Goal: Task Accomplishment & Management: Use online tool/utility

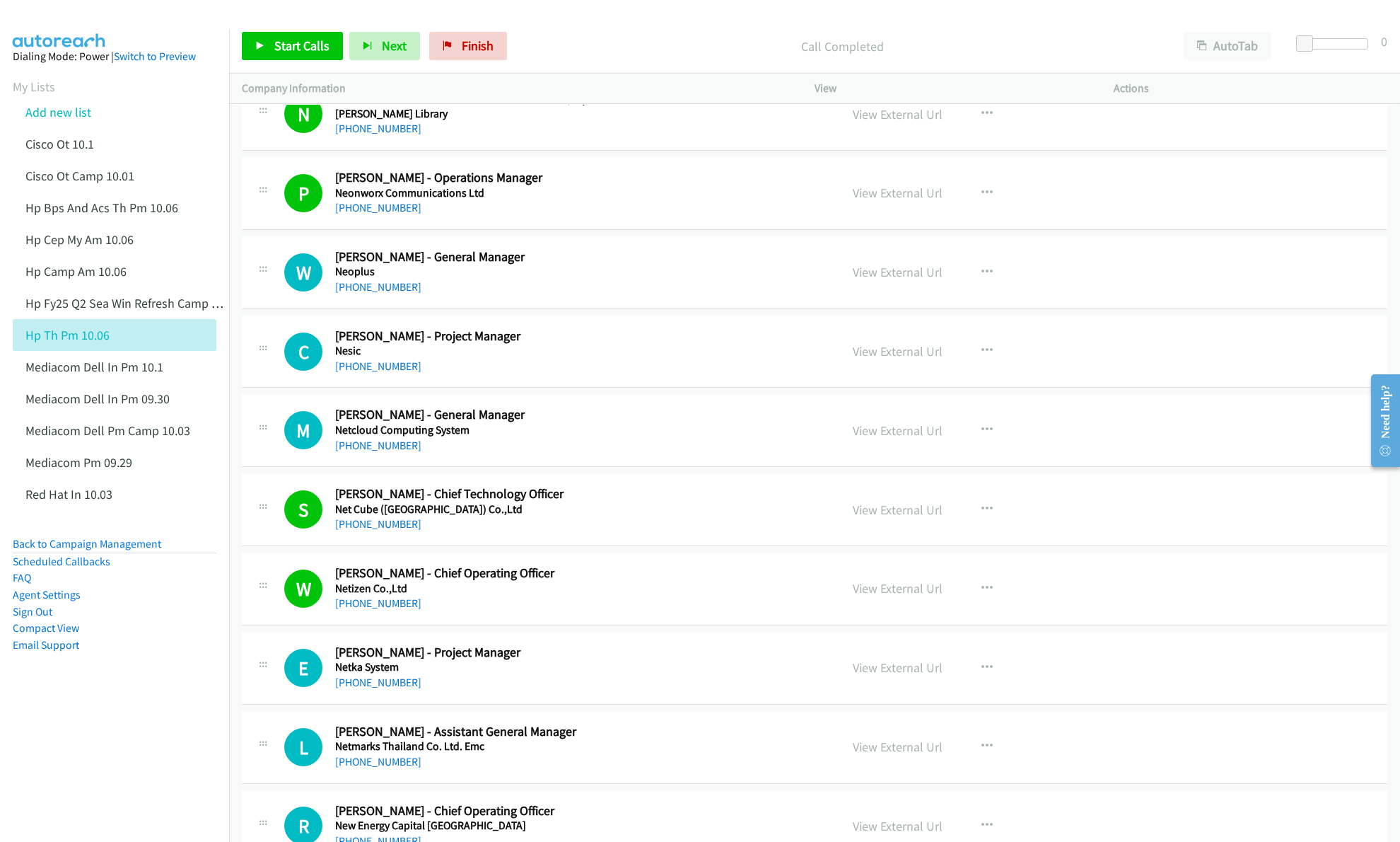
scroll to position [661, 0]
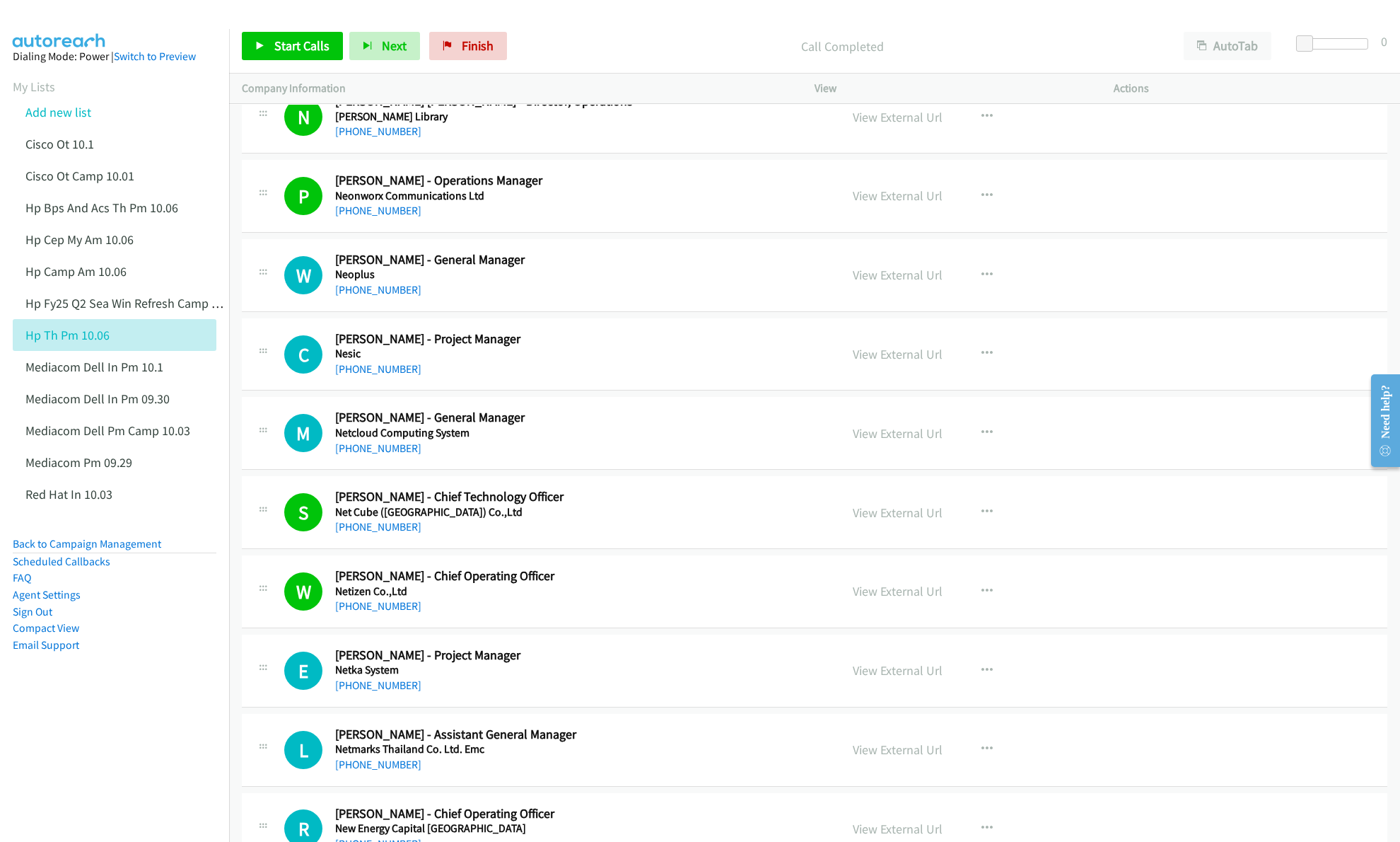
click at [55, 748] on nav "Dialing Mode: Power | Switch to Preview My Lists Add new list Cisco Ot 10.1 Cis…" at bounding box center [114, 450] width 230 height 842
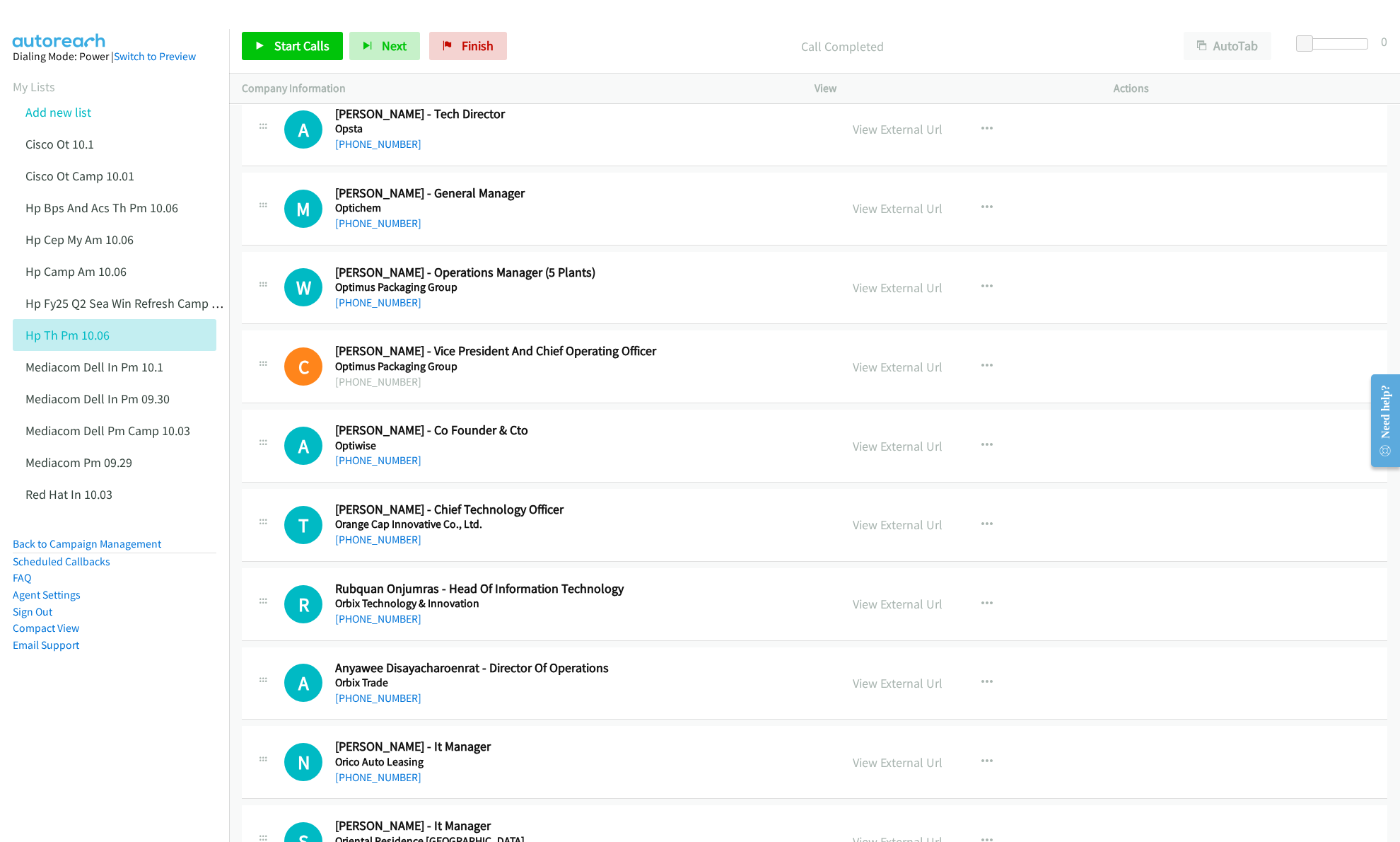
scroll to position [5000, 0]
click at [908, 454] on link "View External Url" at bounding box center [898, 445] width 90 height 16
click at [853, 611] on link "View External Url" at bounding box center [898, 602] width 90 height 16
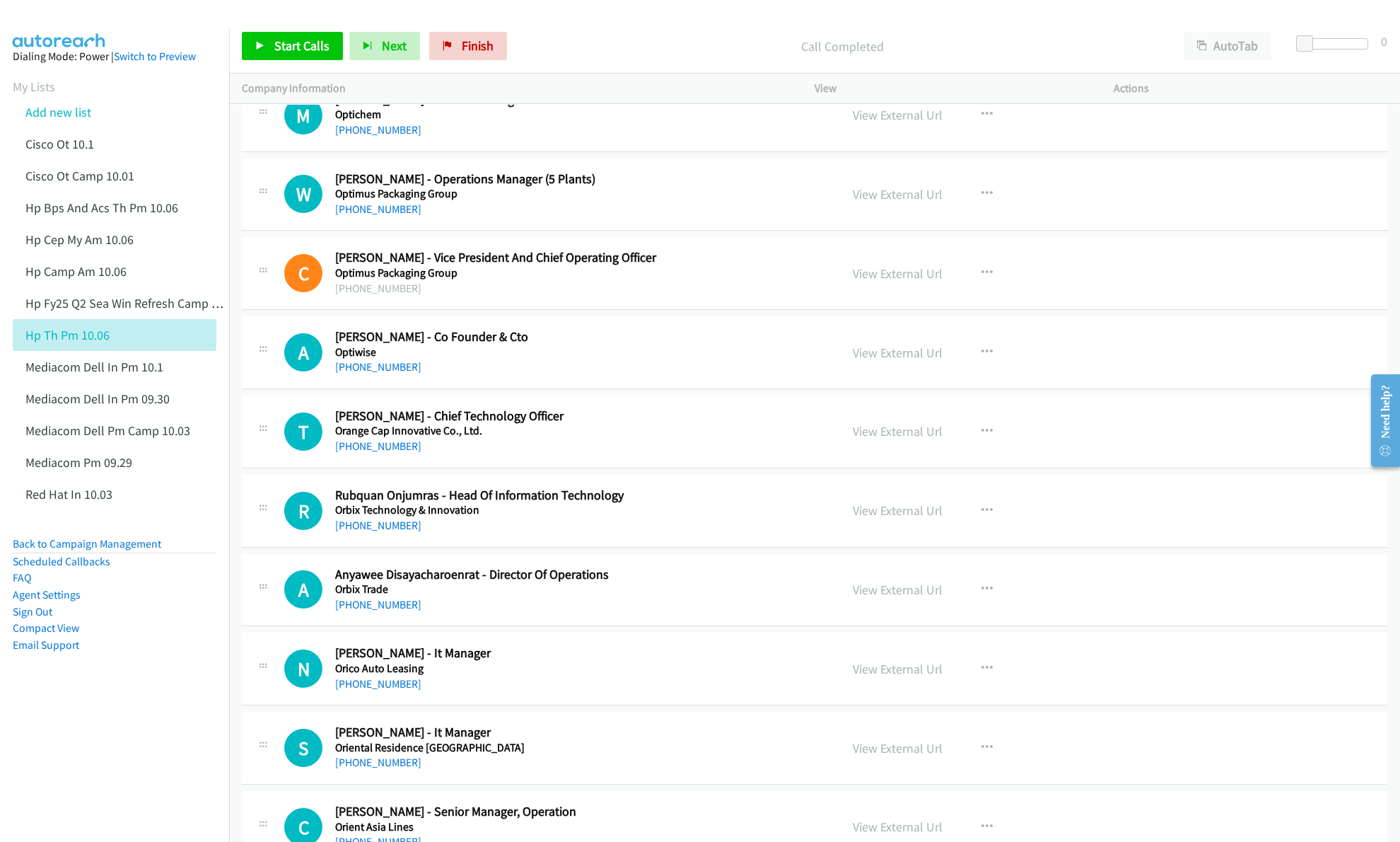
scroll to position [5095, 0]
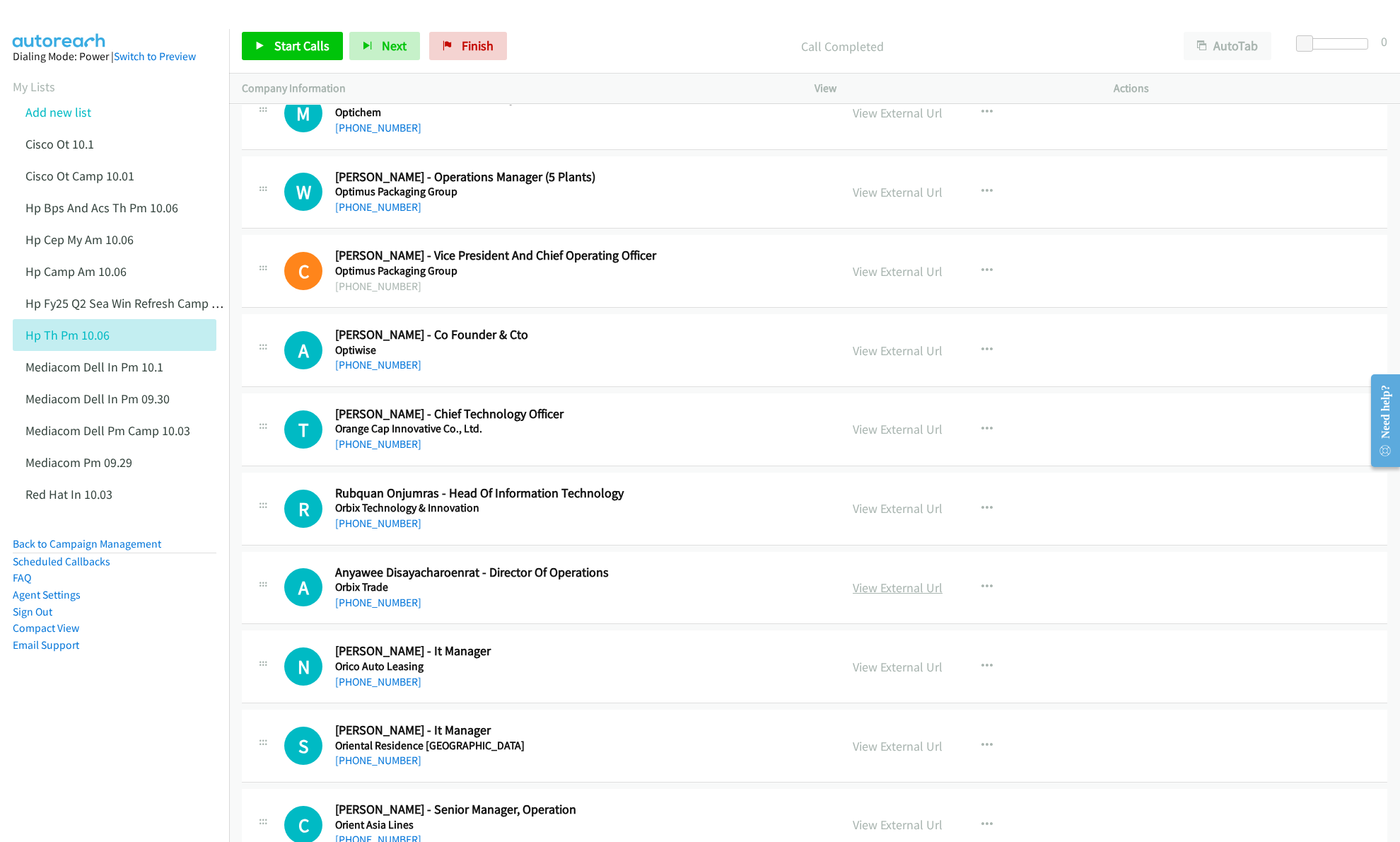
click at [884, 596] on link "View External Url" at bounding box center [898, 587] width 90 height 16
click at [875, 675] on link "View External Url" at bounding box center [898, 666] width 90 height 16
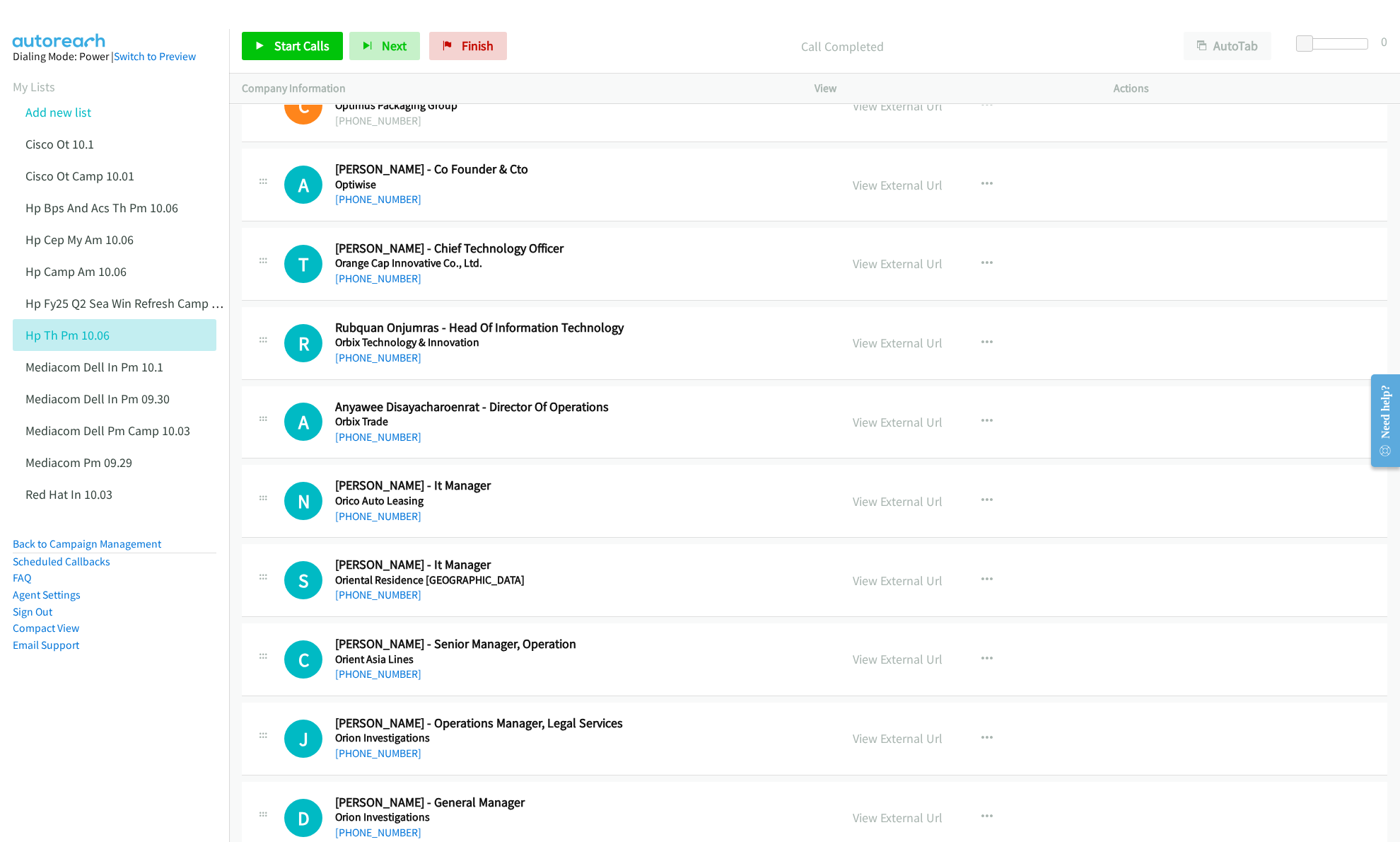
scroll to position [5283, 0]
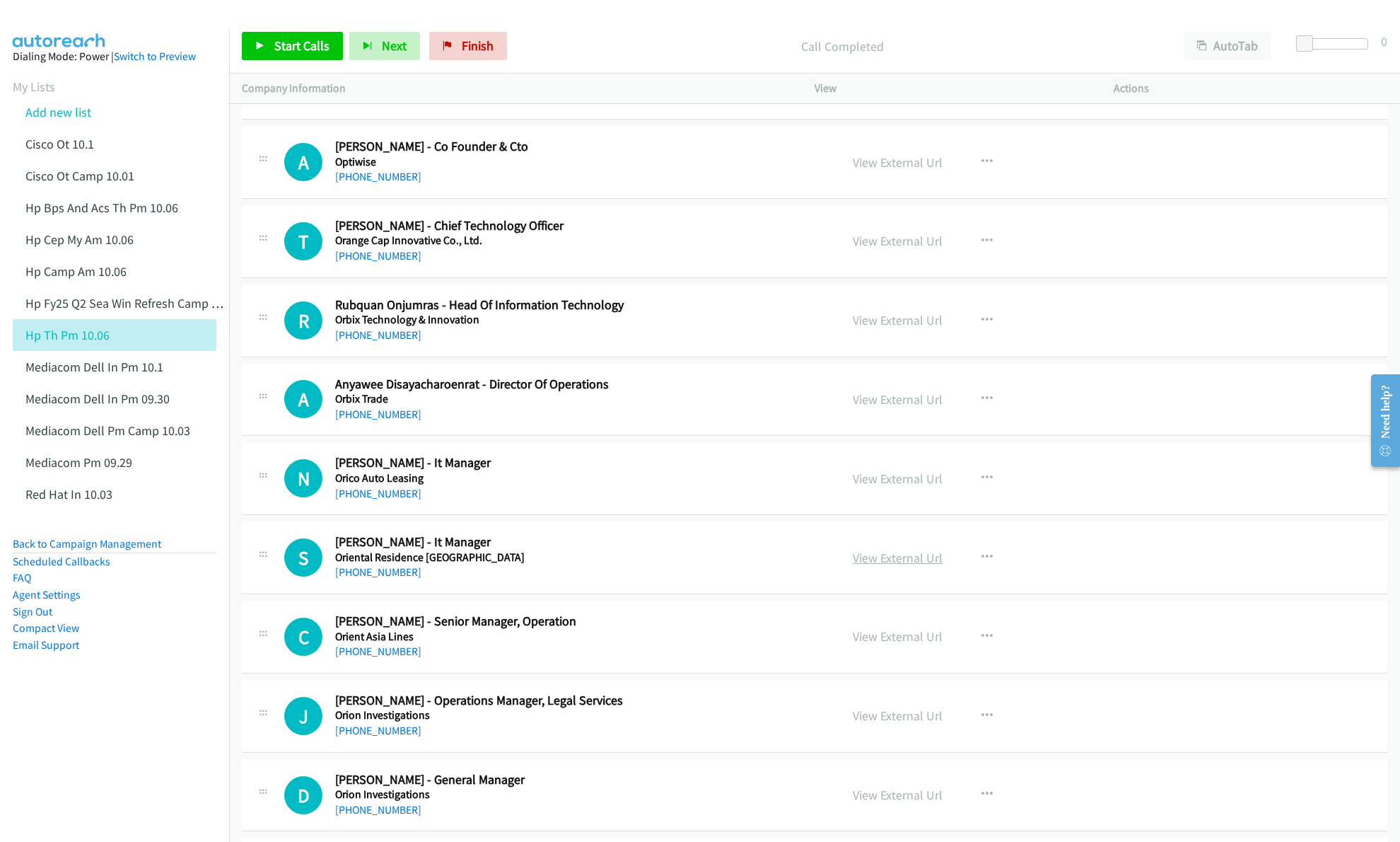
click at [869, 567] on link "View External Url" at bounding box center [898, 558] width 90 height 16
click at [875, 644] on link "View External Url" at bounding box center [898, 636] width 90 height 16
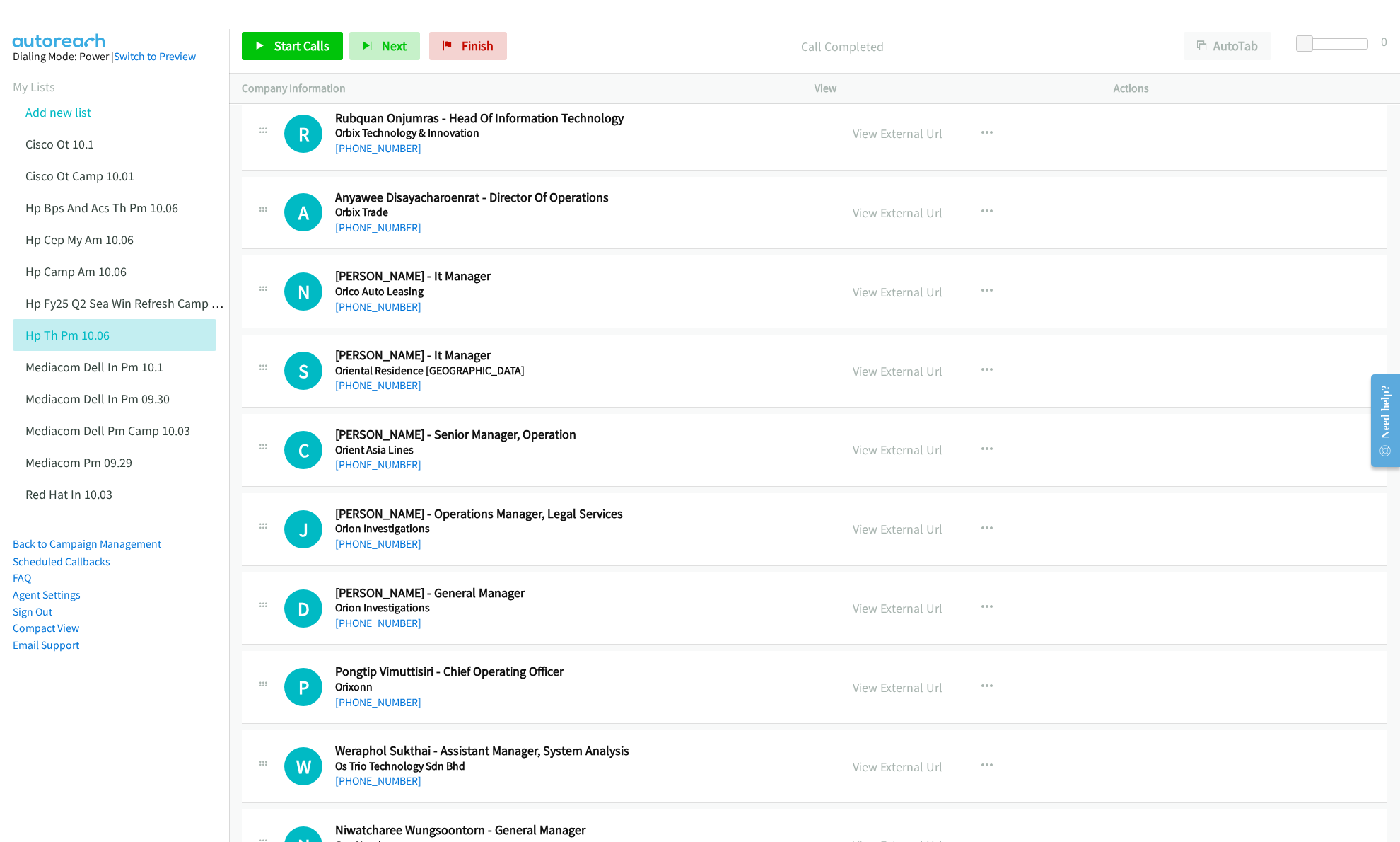
scroll to position [5471, 0]
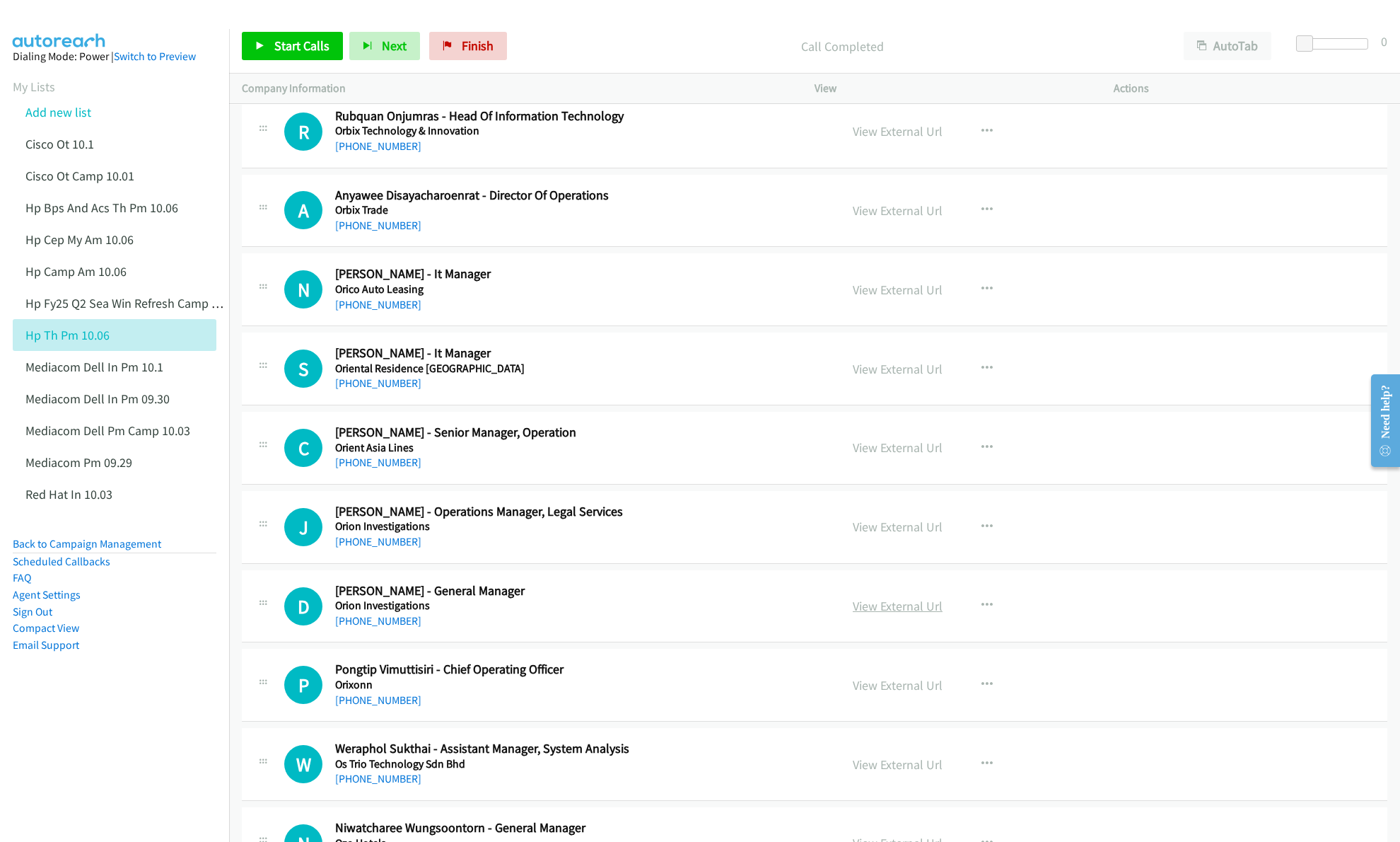
click at [883, 614] on link "View External Url" at bounding box center [898, 605] width 90 height 16
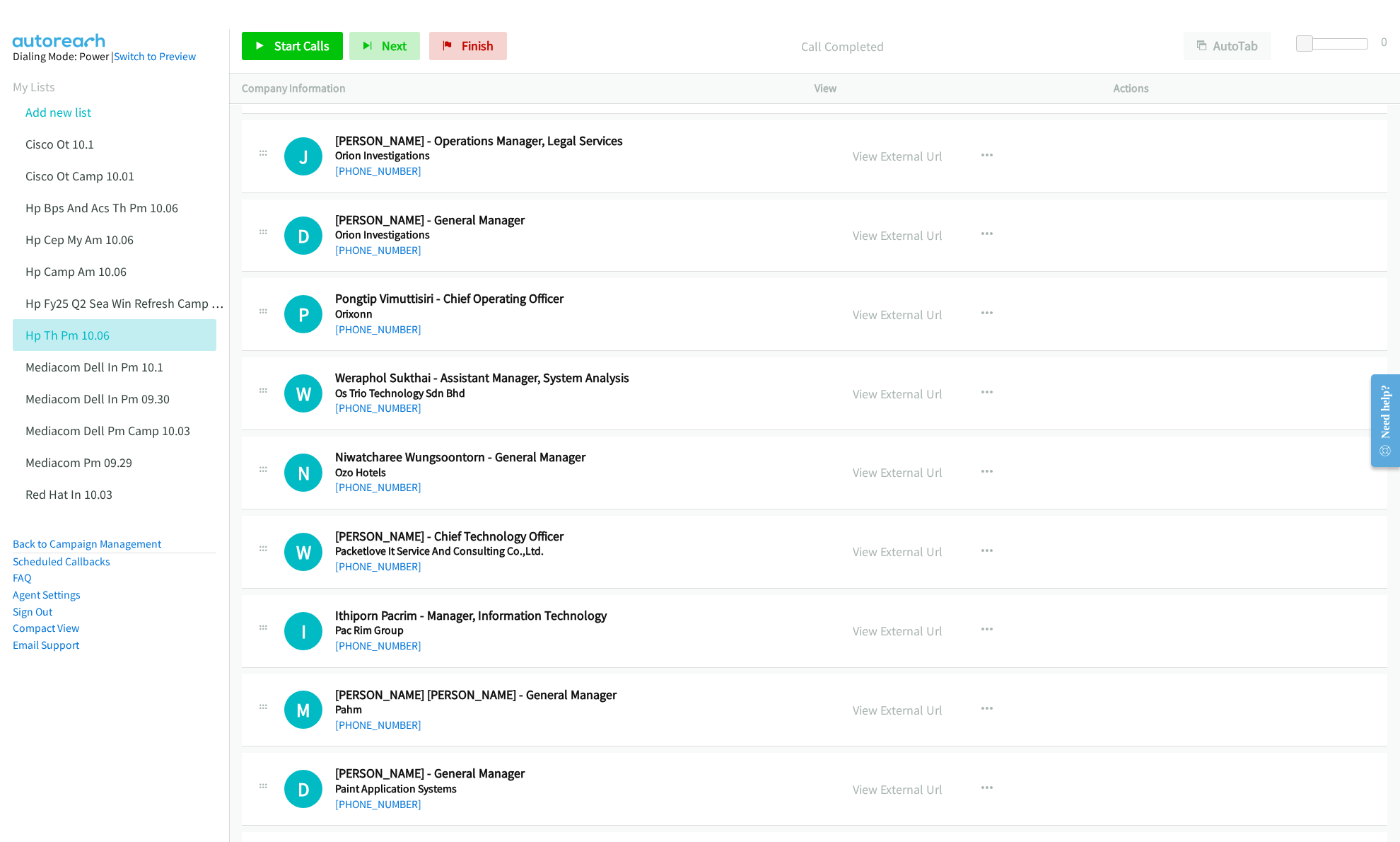
scroll to position [5848, 0]
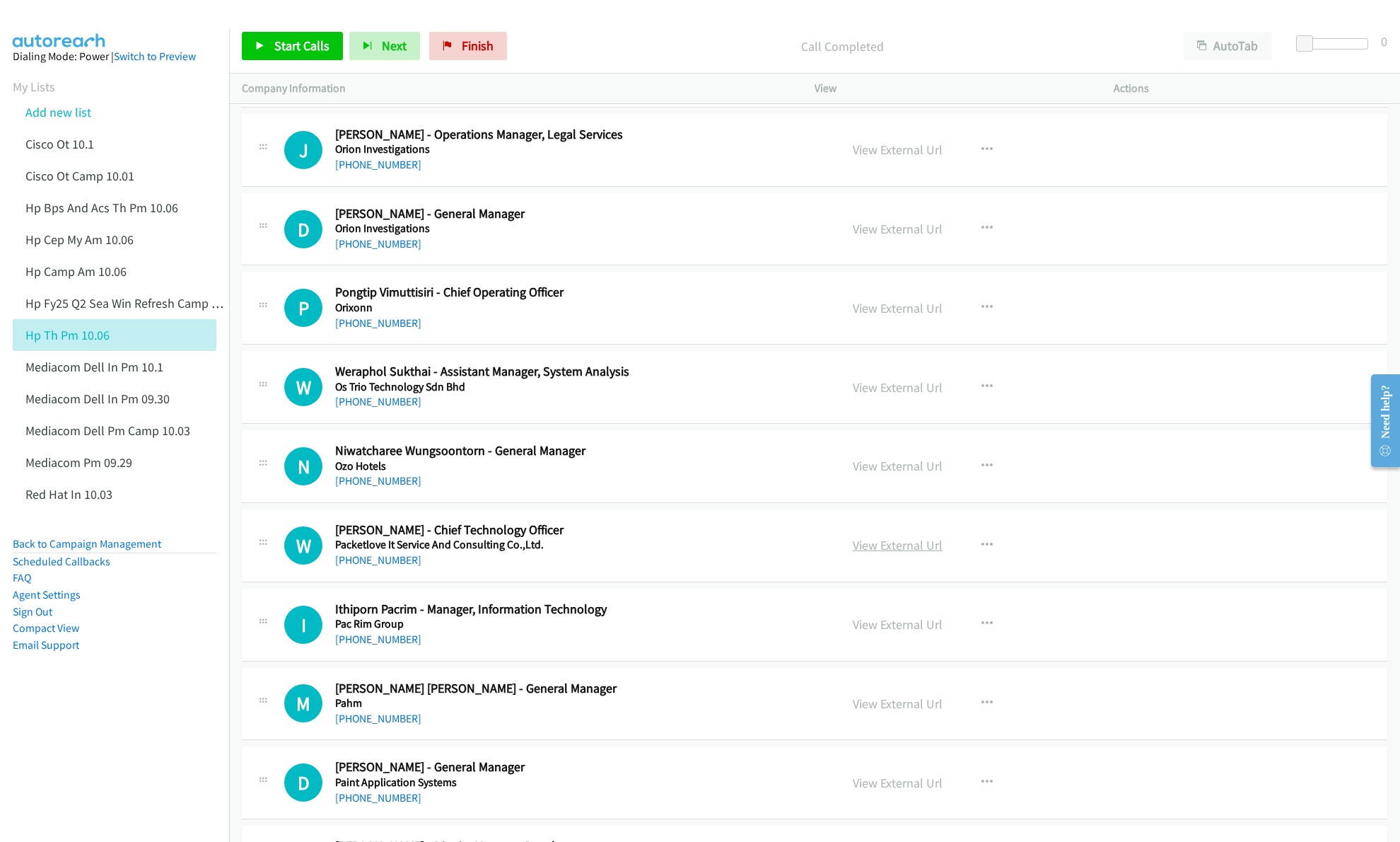
click at [892, 553] on link "View External Url" at bounding box center [898, 545] width 90 height 16
click at [887, 632] on link "View External Url" at bounding box center [898, 624] width 90 height 16
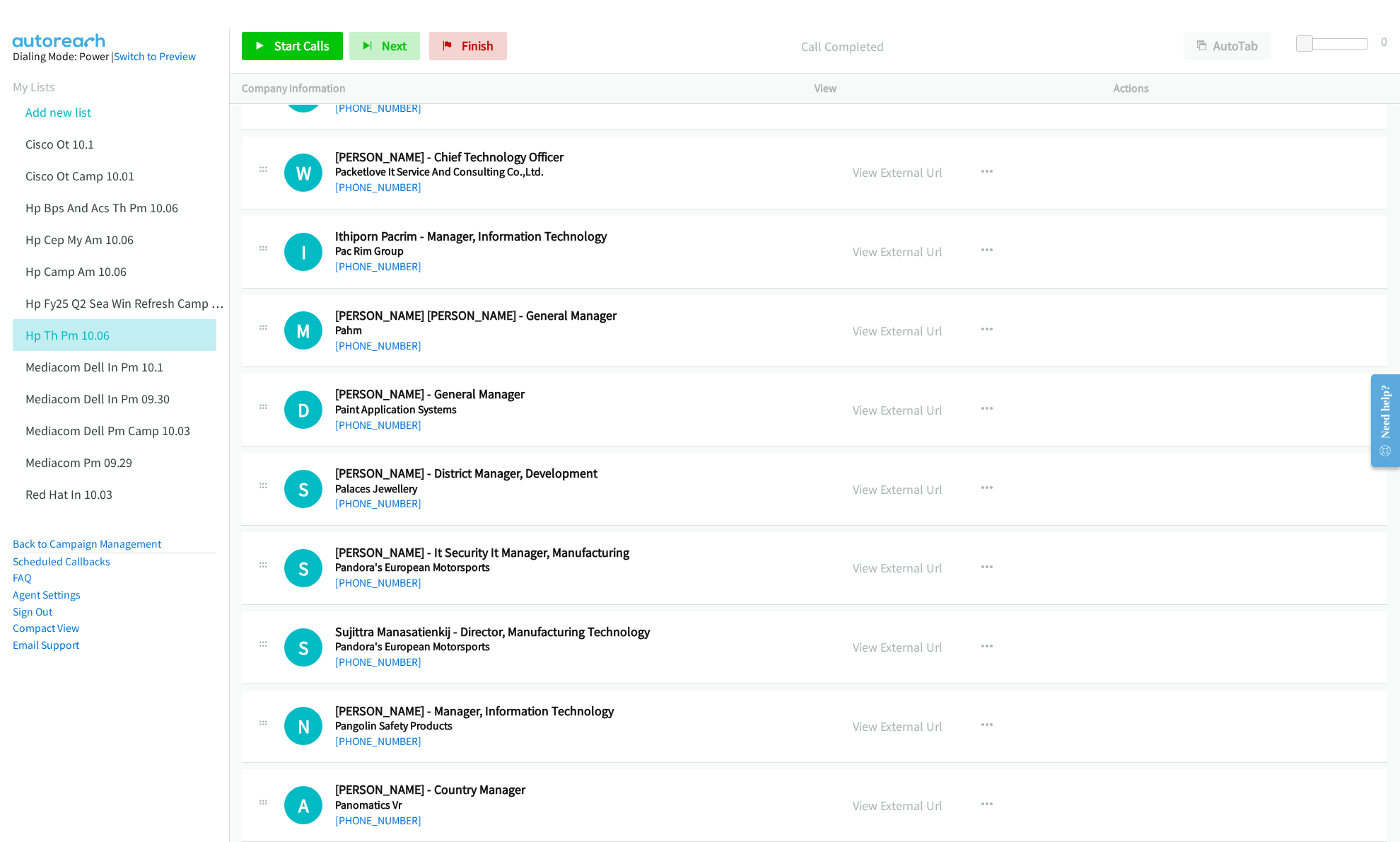
scroll to position [6227, 0]
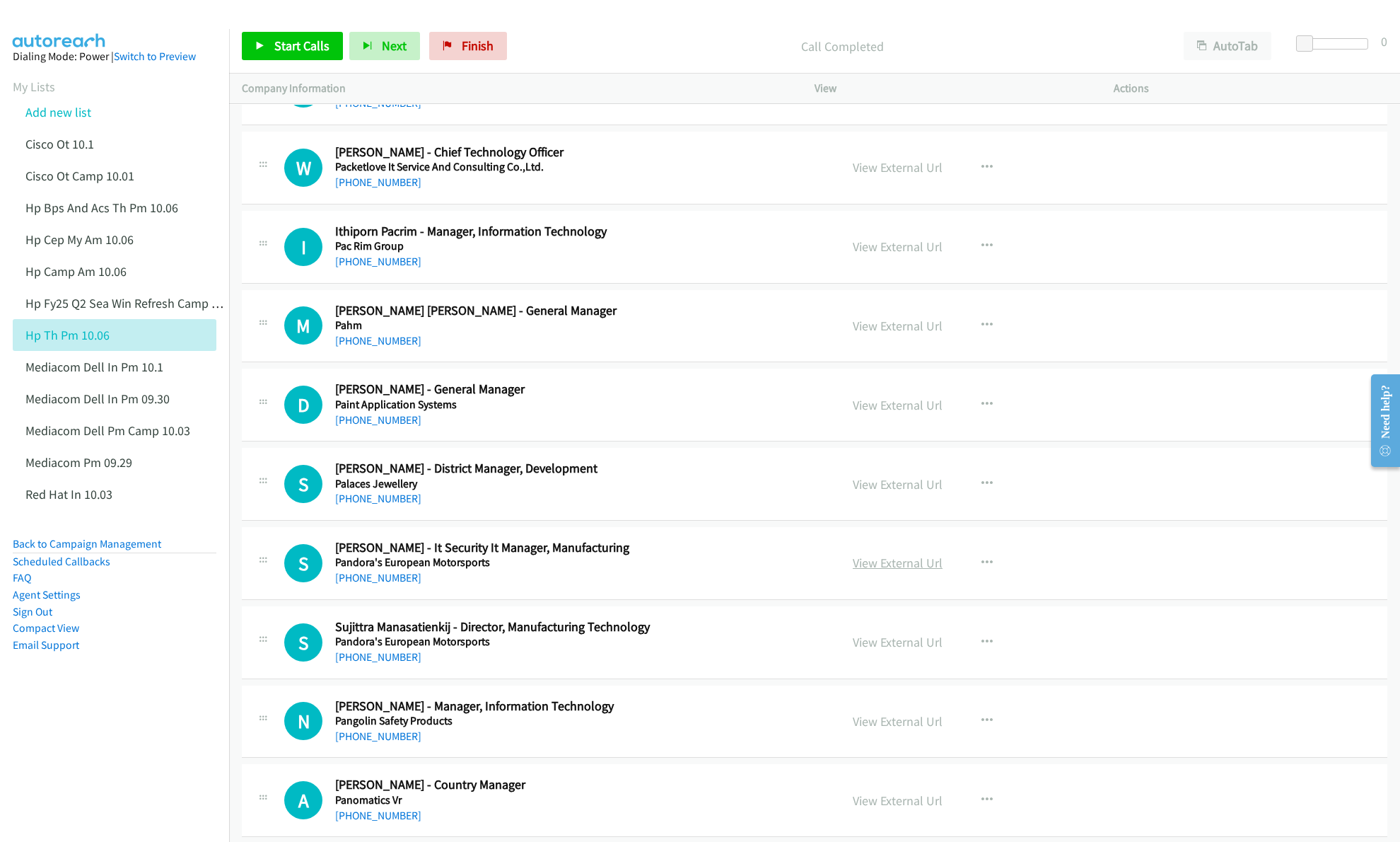
click at [892, 571] on link "View External Url" at bounding box center [898, 563] width 90 height 16
click at [904, 650] on link "View External Url" at bounding box center [898, 642] width 90 height 16
click at [891, 729] on link "View External Url" at bounding box center [898, 721] width 90 height 16
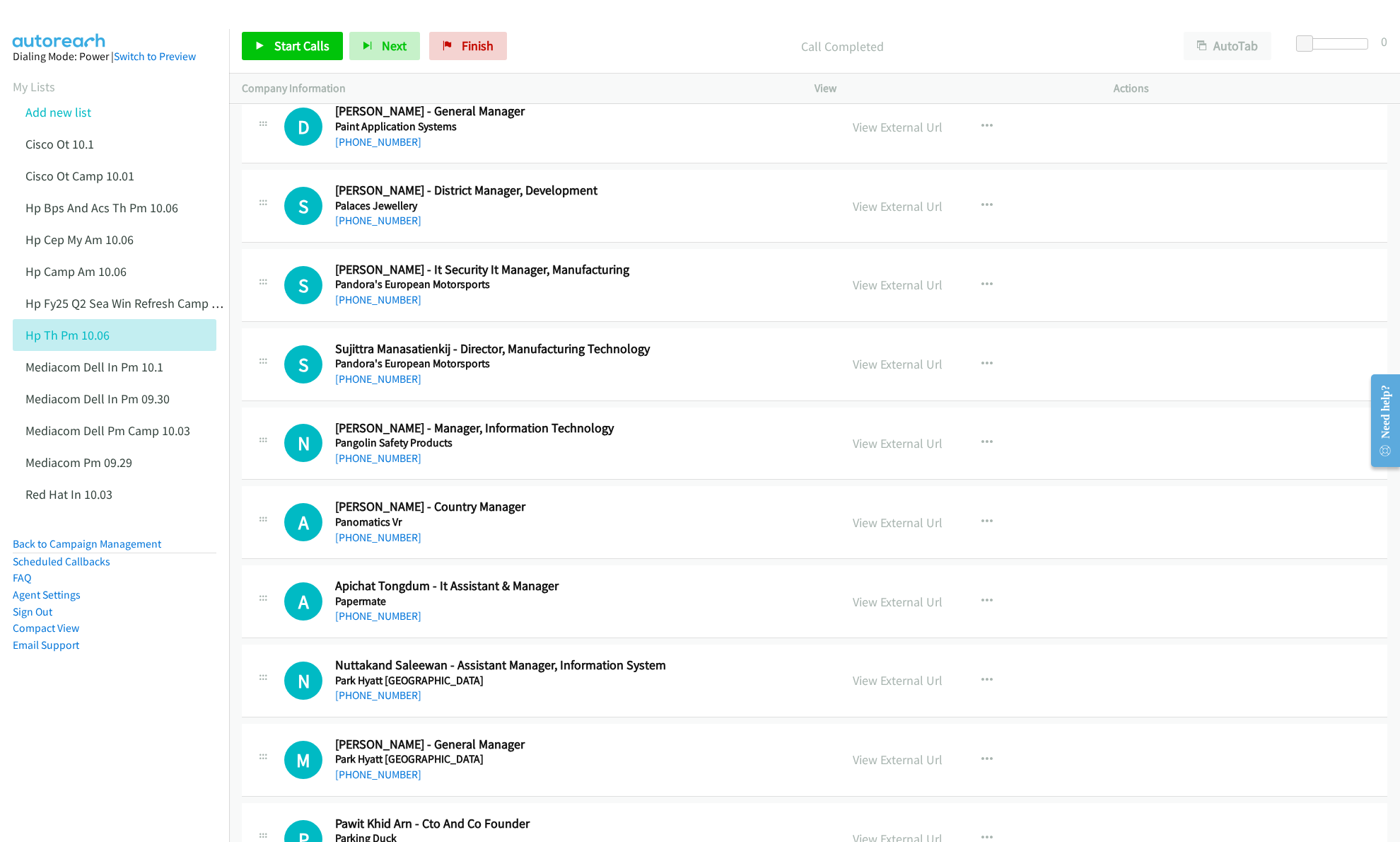
scroll to position [6509, 0]
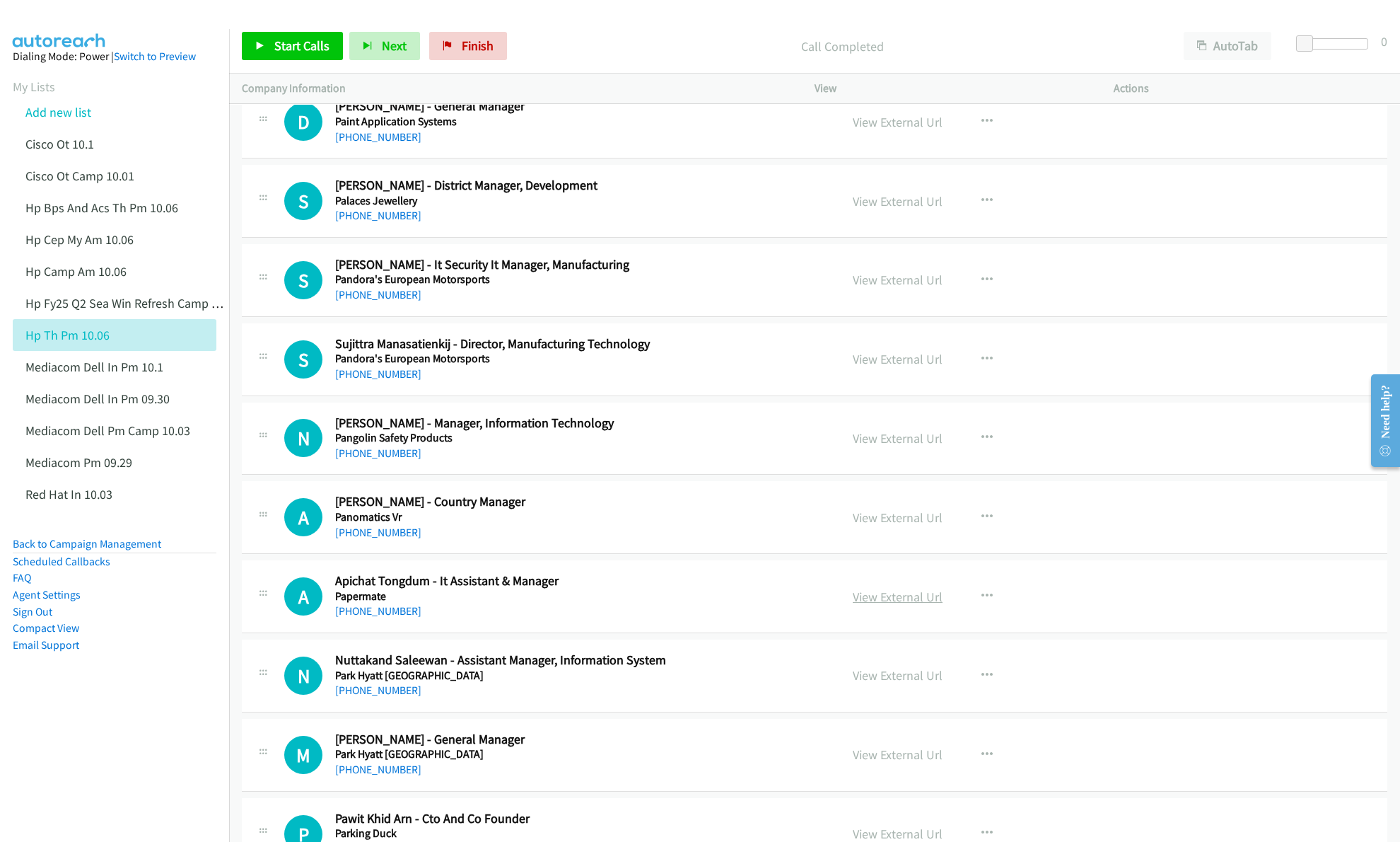
click at [892, 605] on link "View External Url" at bounding box center [898, 597] width 90 height 16
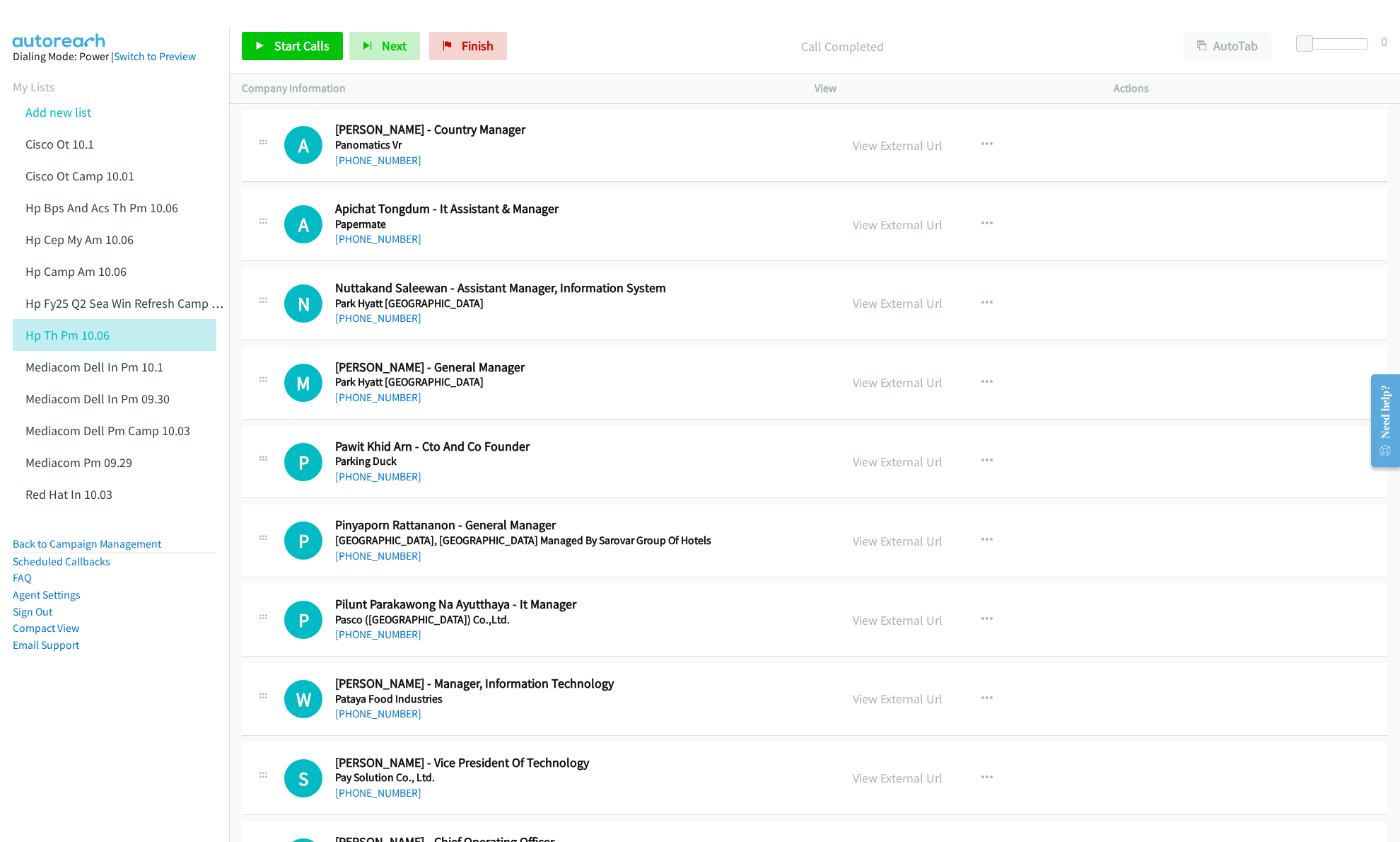
scroll to position [6886, 0]
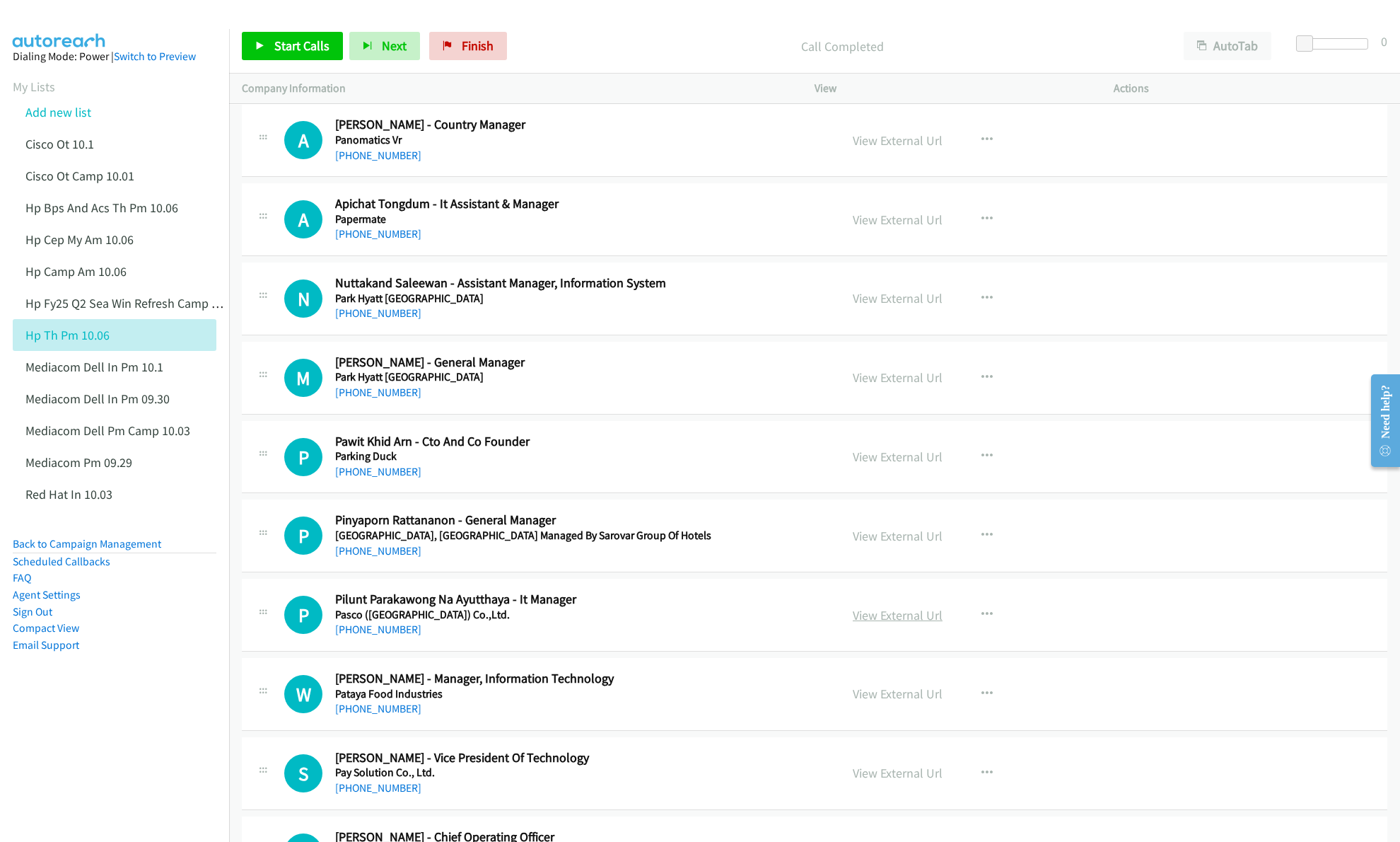
click at [864, 624] on link "View External Url" at bounding box center [898, 615] width 90 height 16
click at [898, 702] on link "View External Url" at bounding box center [898, 694] width 90 height 16
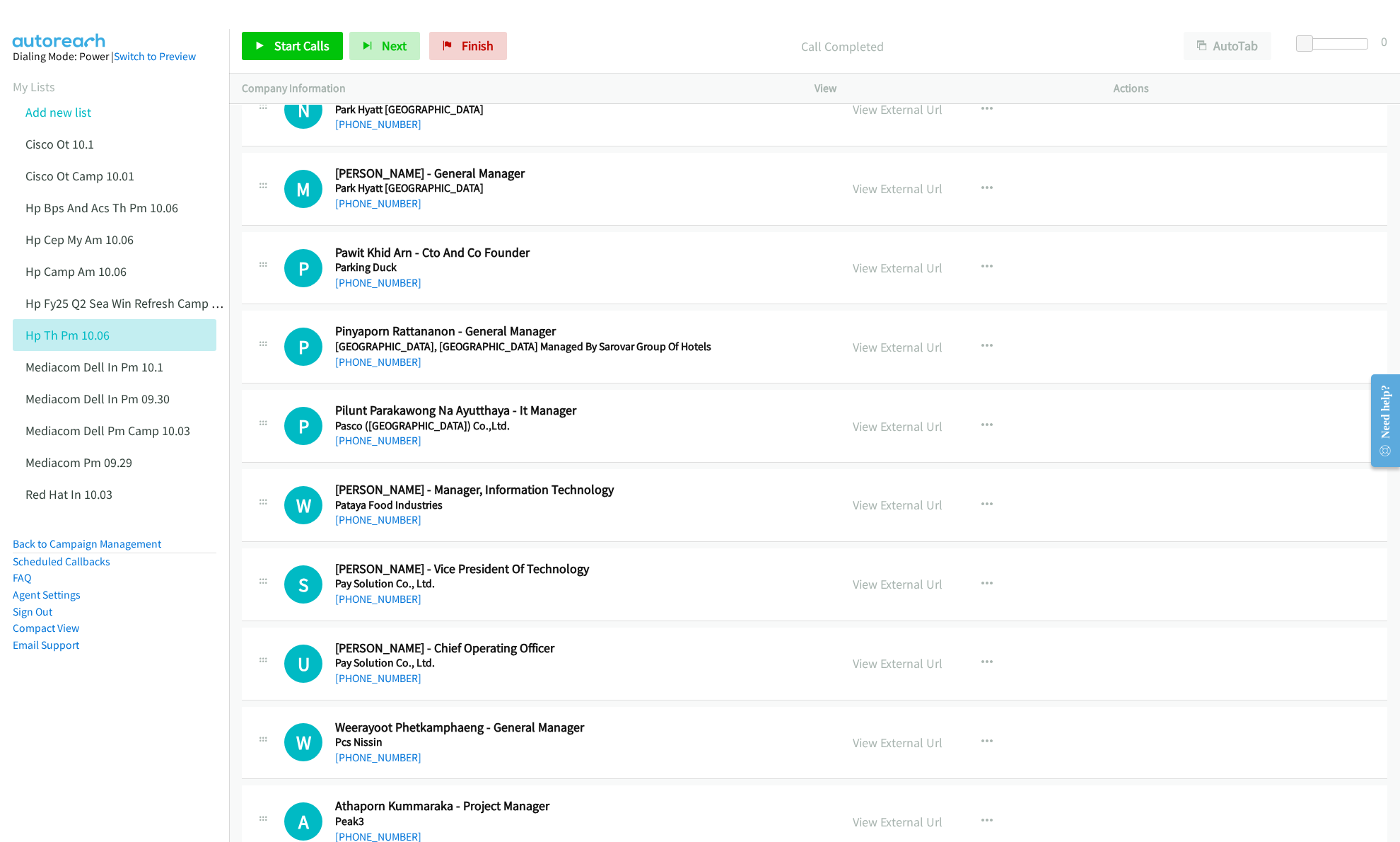
scroll to position [7170, 0]
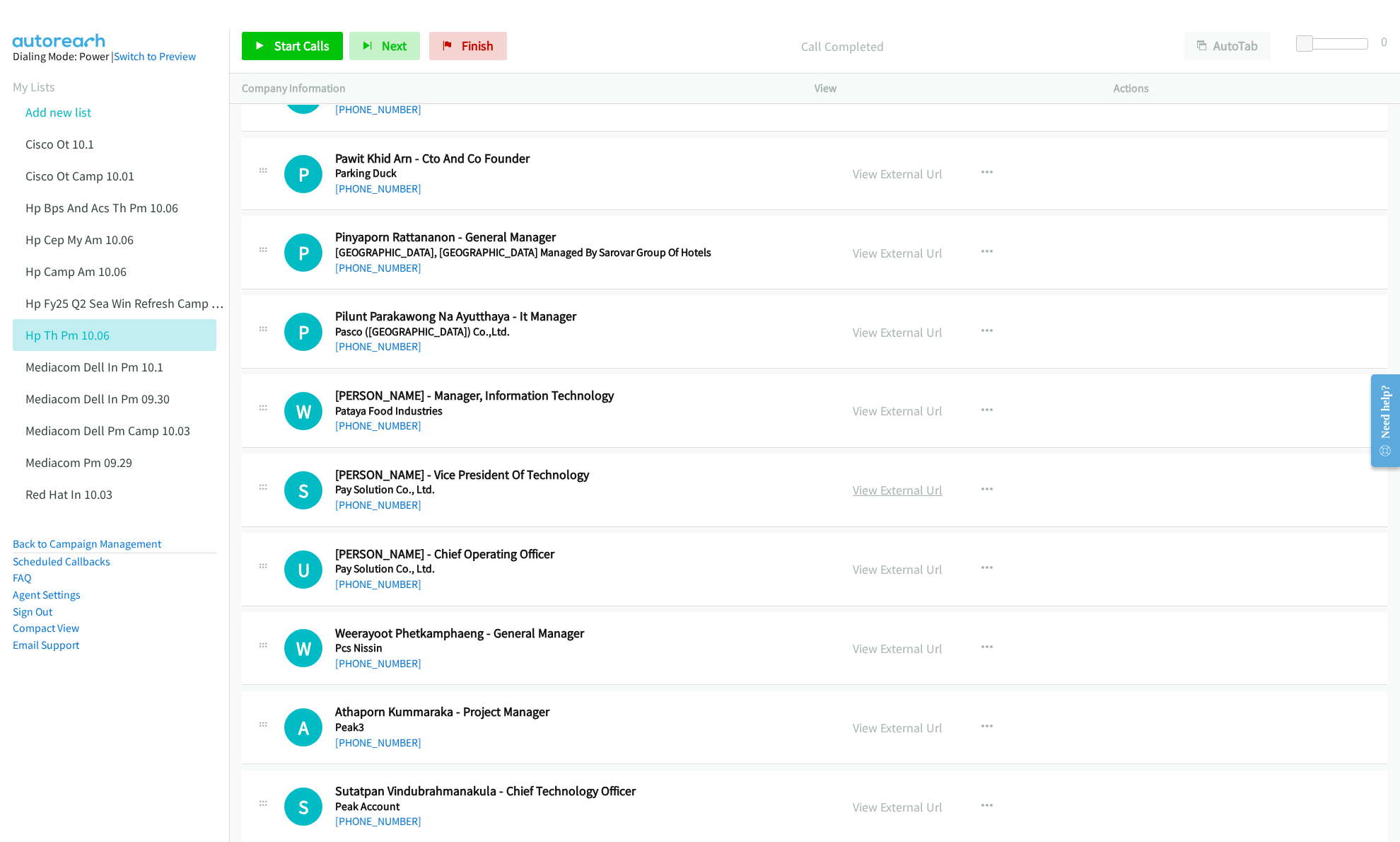
click at [898, 498] on link "View External Url" at bounding box center [898, 490] width 90 height 16
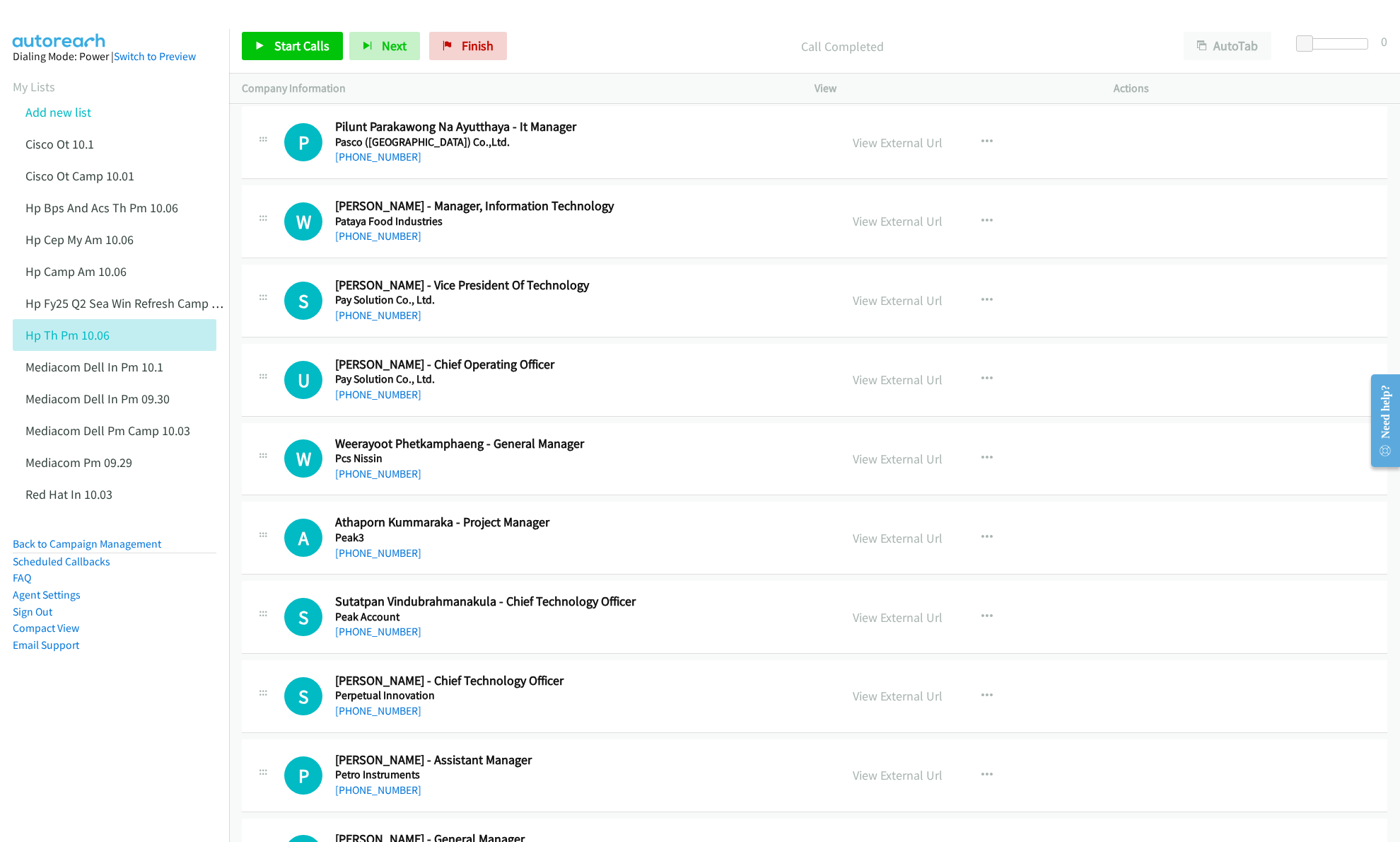
scroll to position [7453, 0]
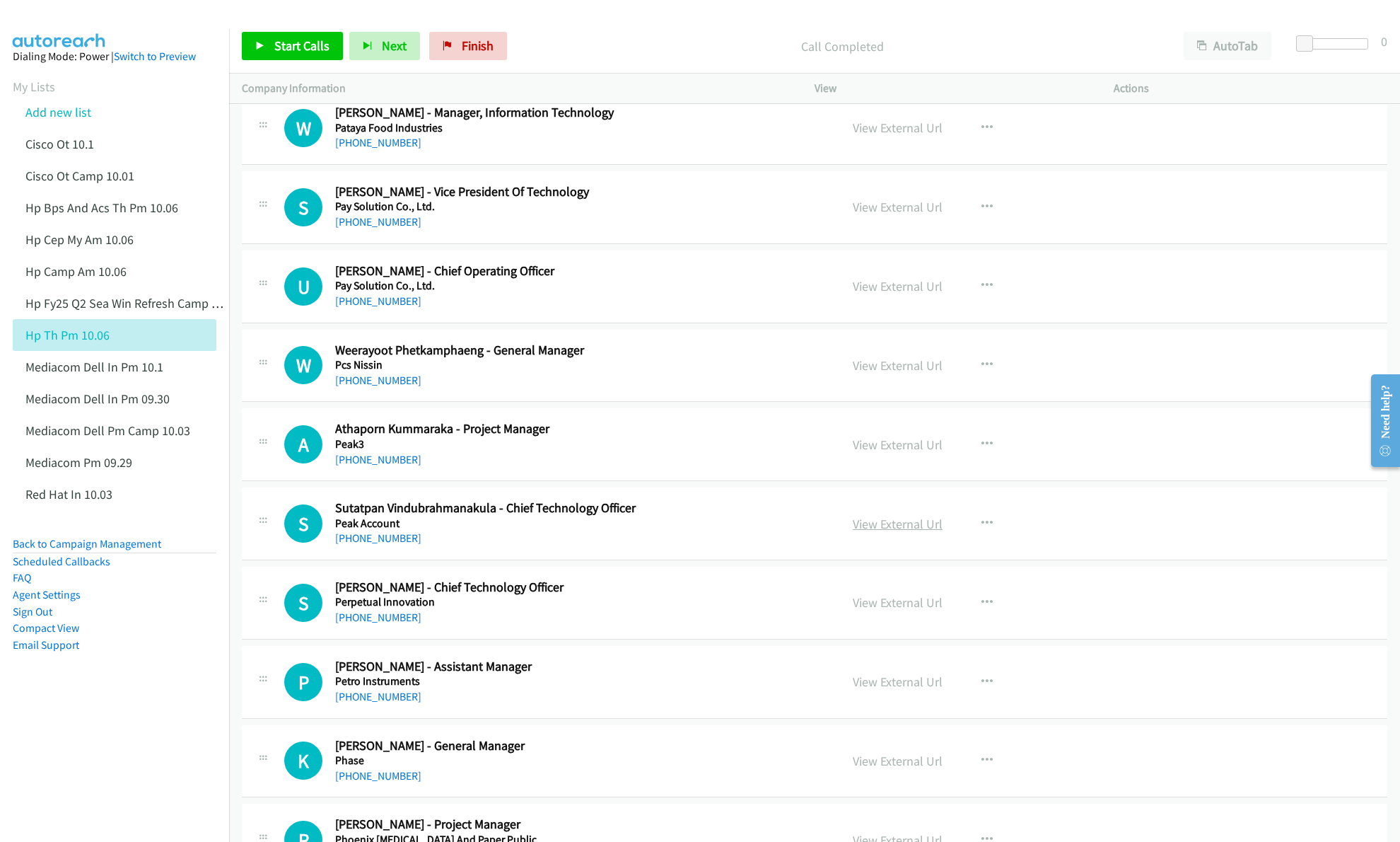
click at [908, 532] on link "View External Url" at bounding box center [898, 524] width 90 height 16
click at [876, 610] on link "View External Url" at bounding box center [898, 602] width 90 height 16
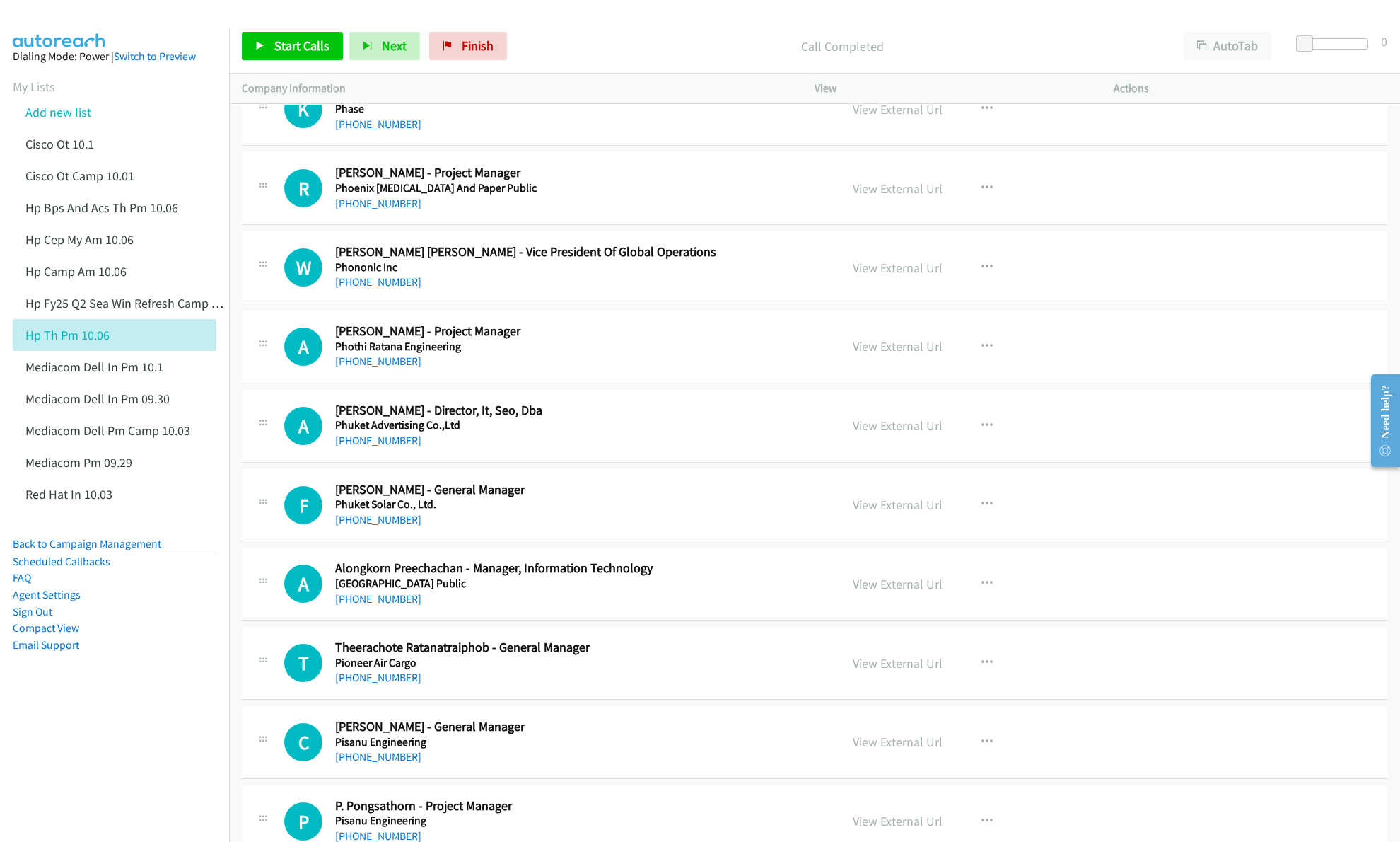
scroll to position [8112, 0]
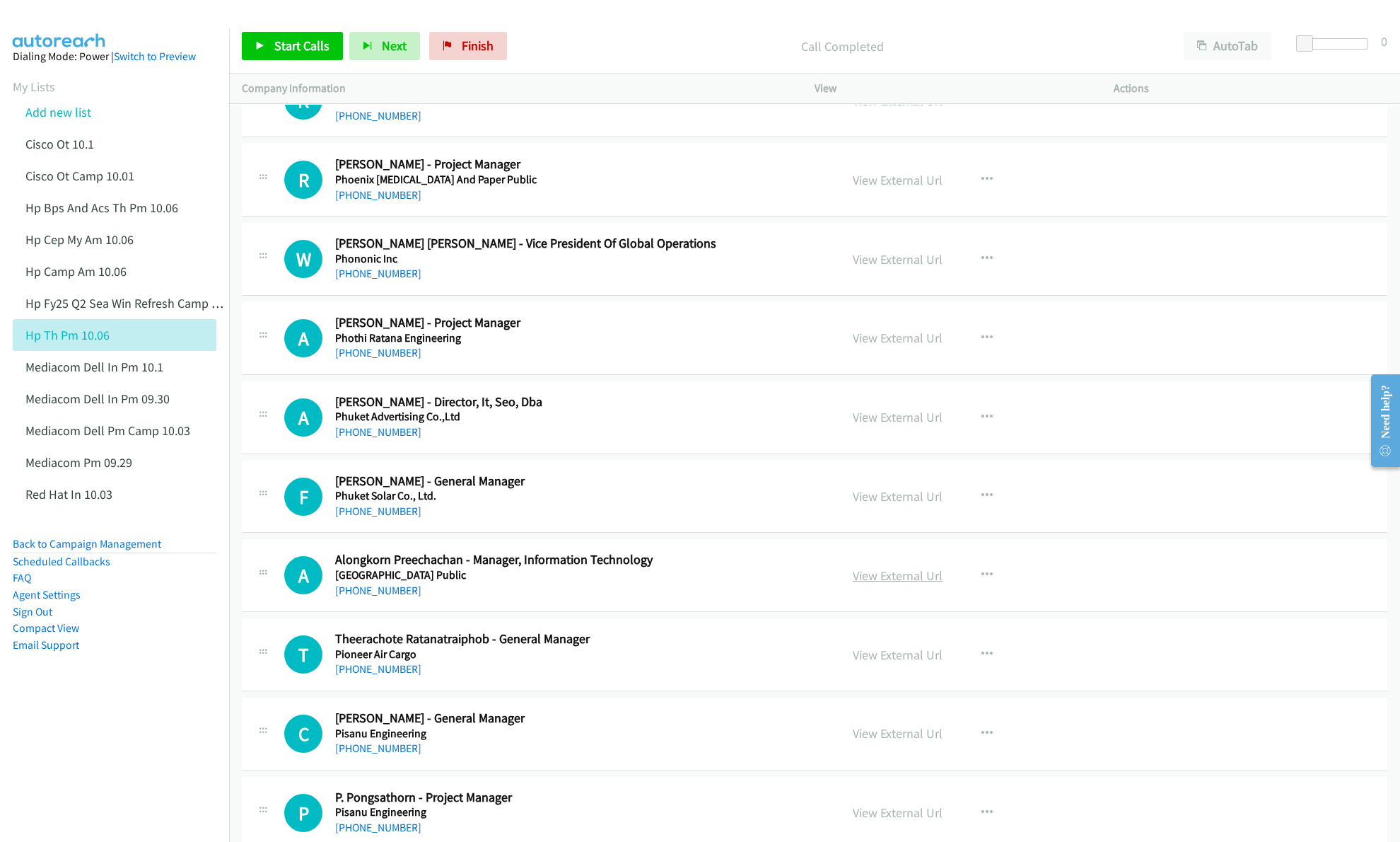
click at [882, 584] on link "View External Url" at bounding box center [898, 575] width 90 height 16
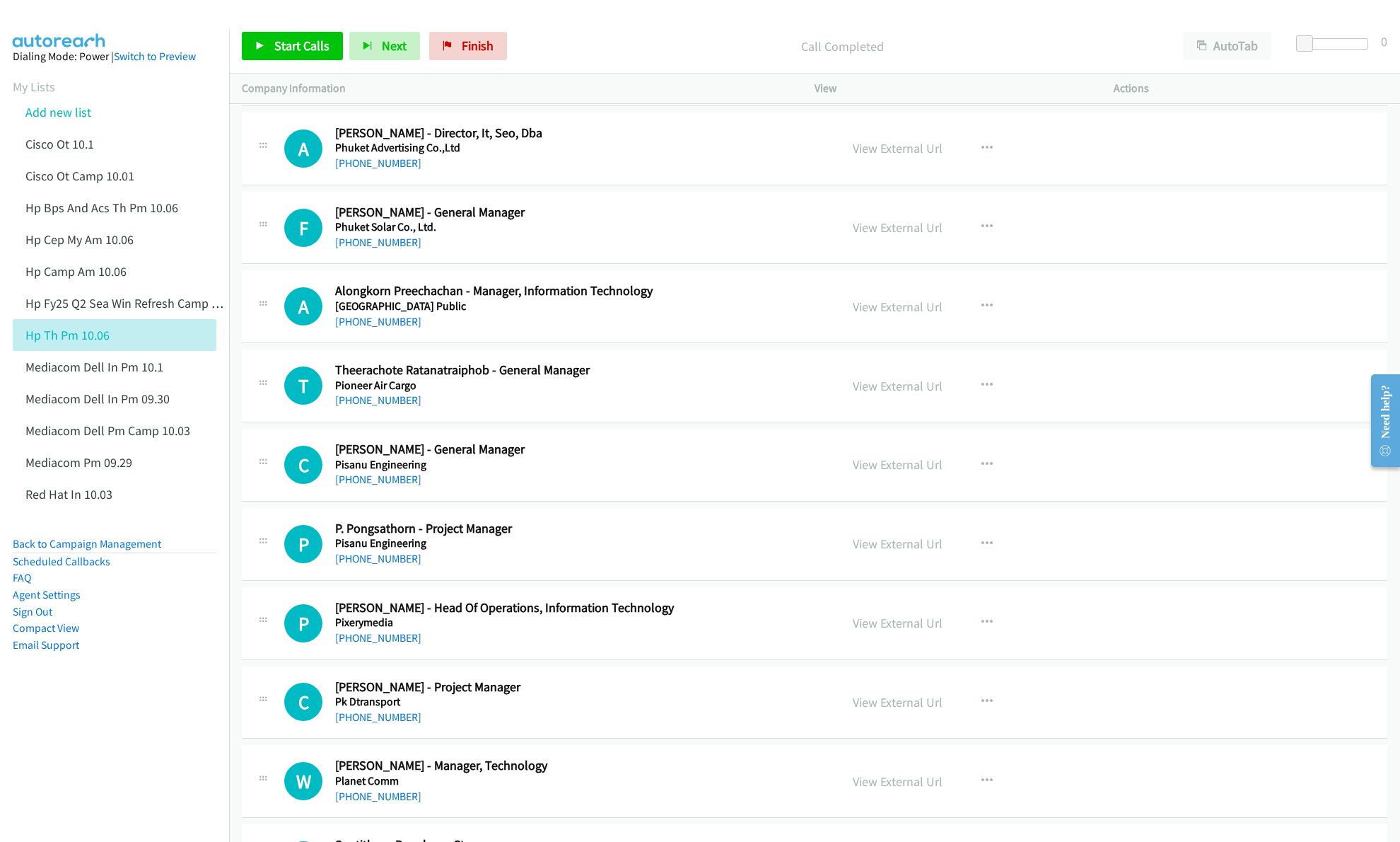
scroll to position [8396, 0]
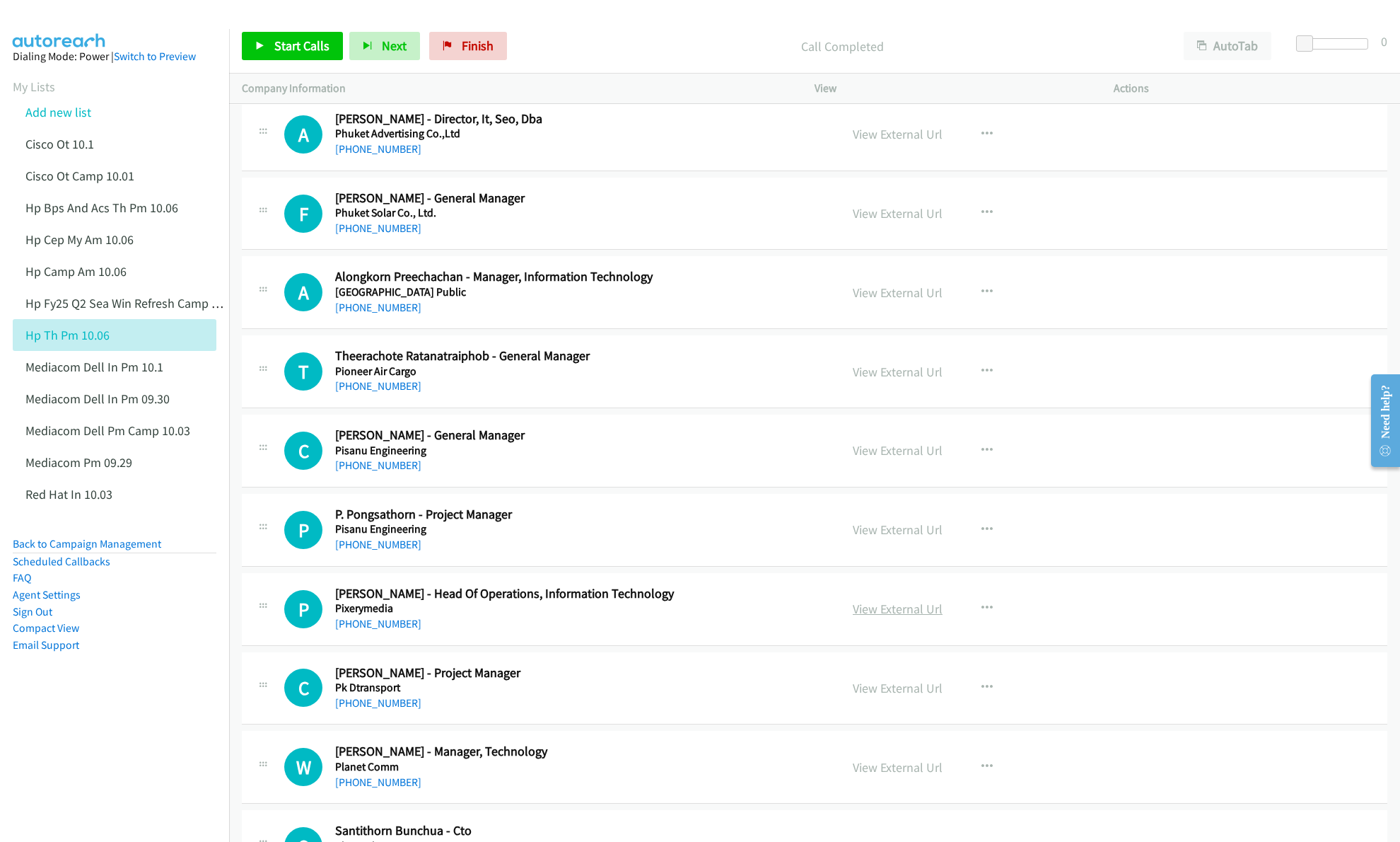
click at [856, 617] on link "View External Url" at bounding box center [898, 608] width 90 height 16
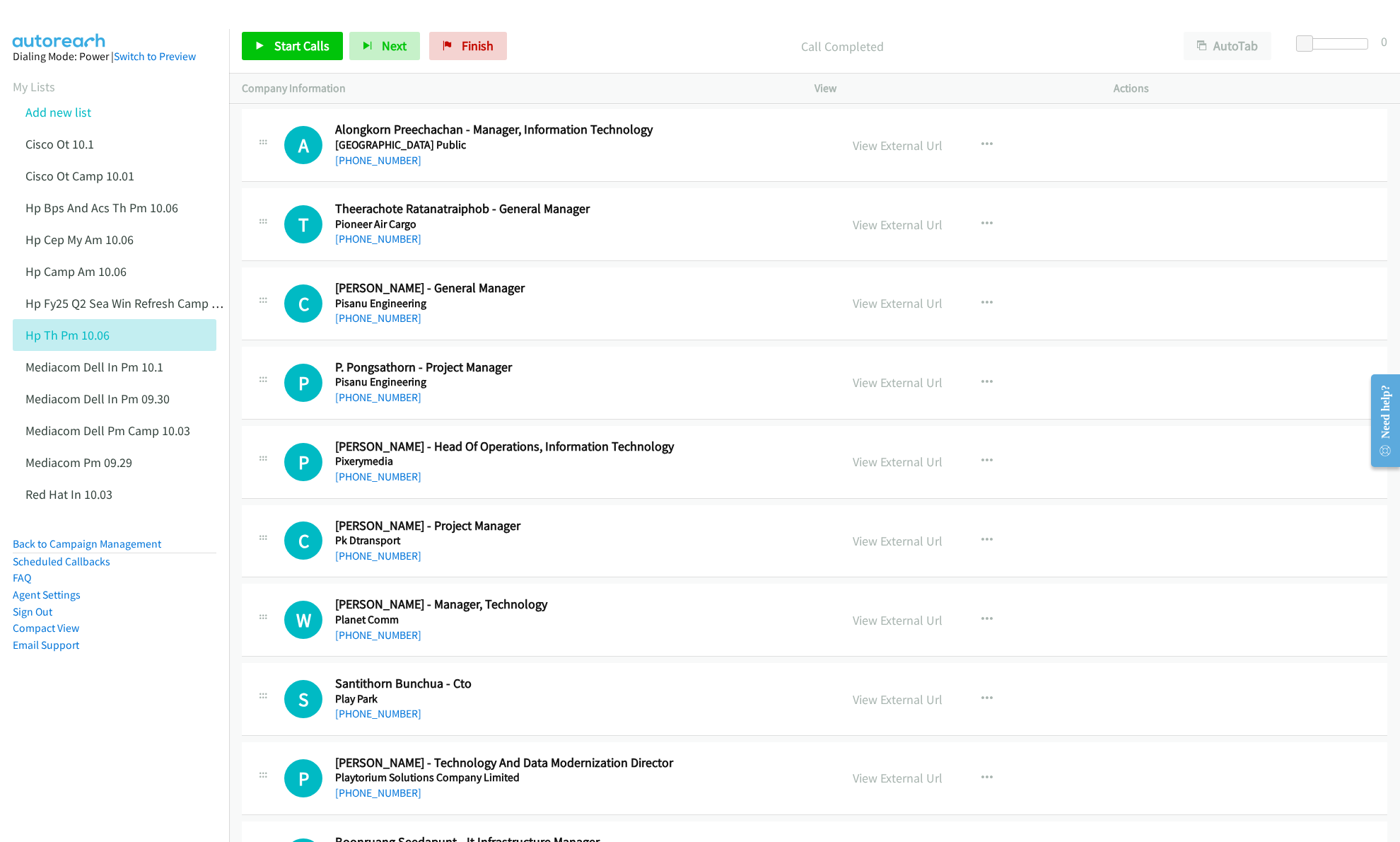
scroll to position [8585, 0]
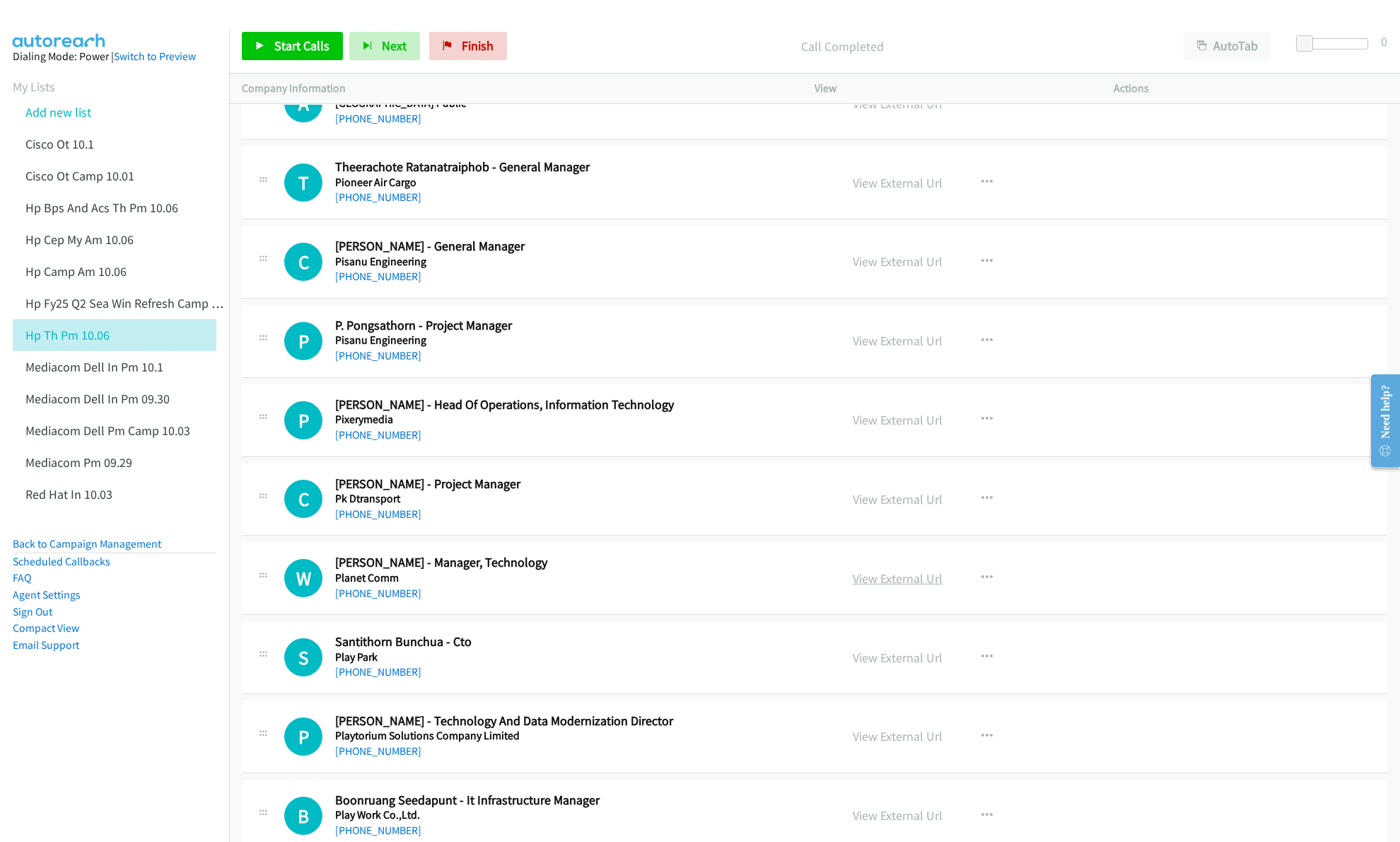
click at [864, 587] on link "View External Url" at bounding box center [898, 578] width 90 height 16
click at [870, 665] on link "View External Url" at bounding box center [898, 658] width 90 height 16
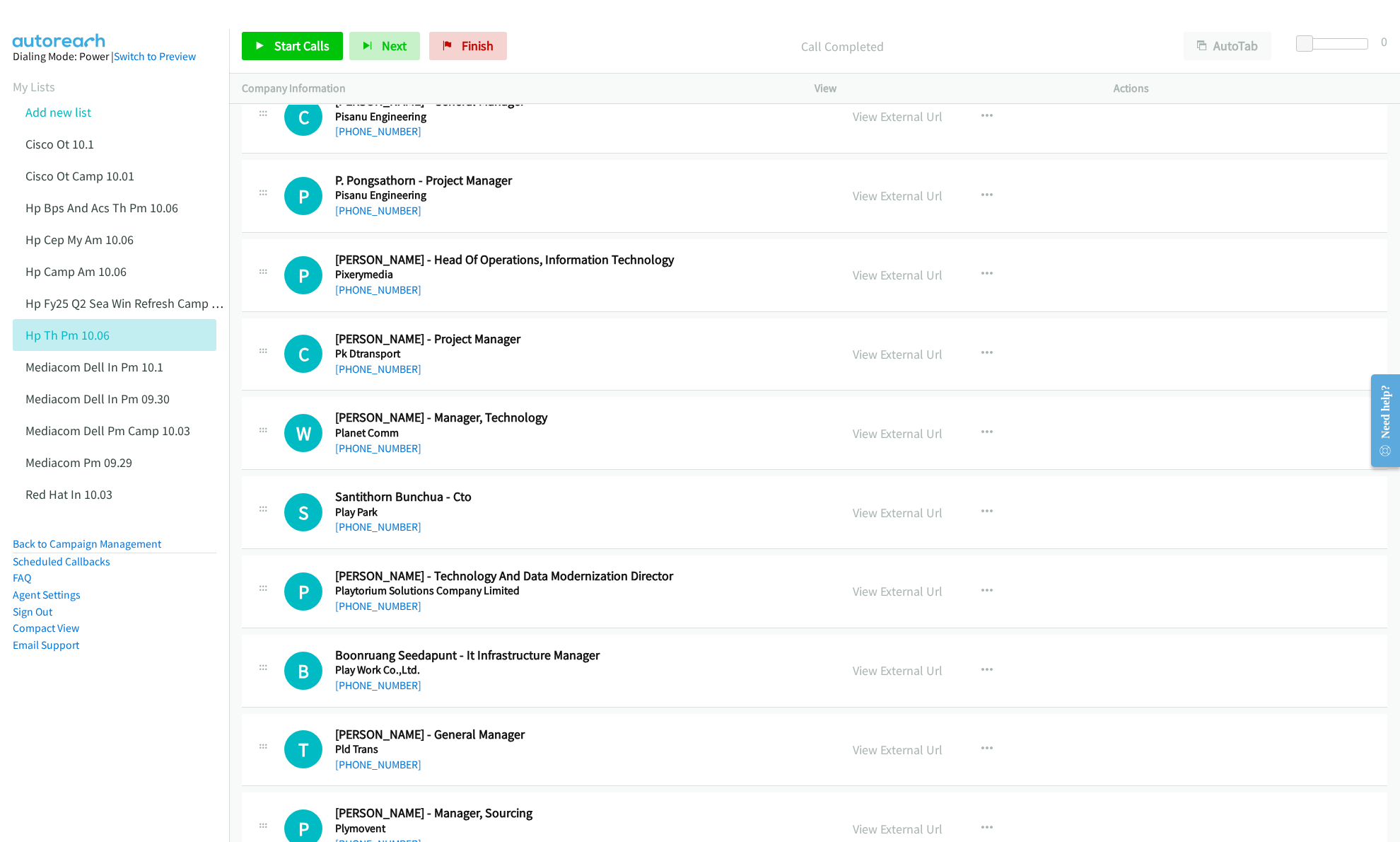
scroll to position [8773, 0]
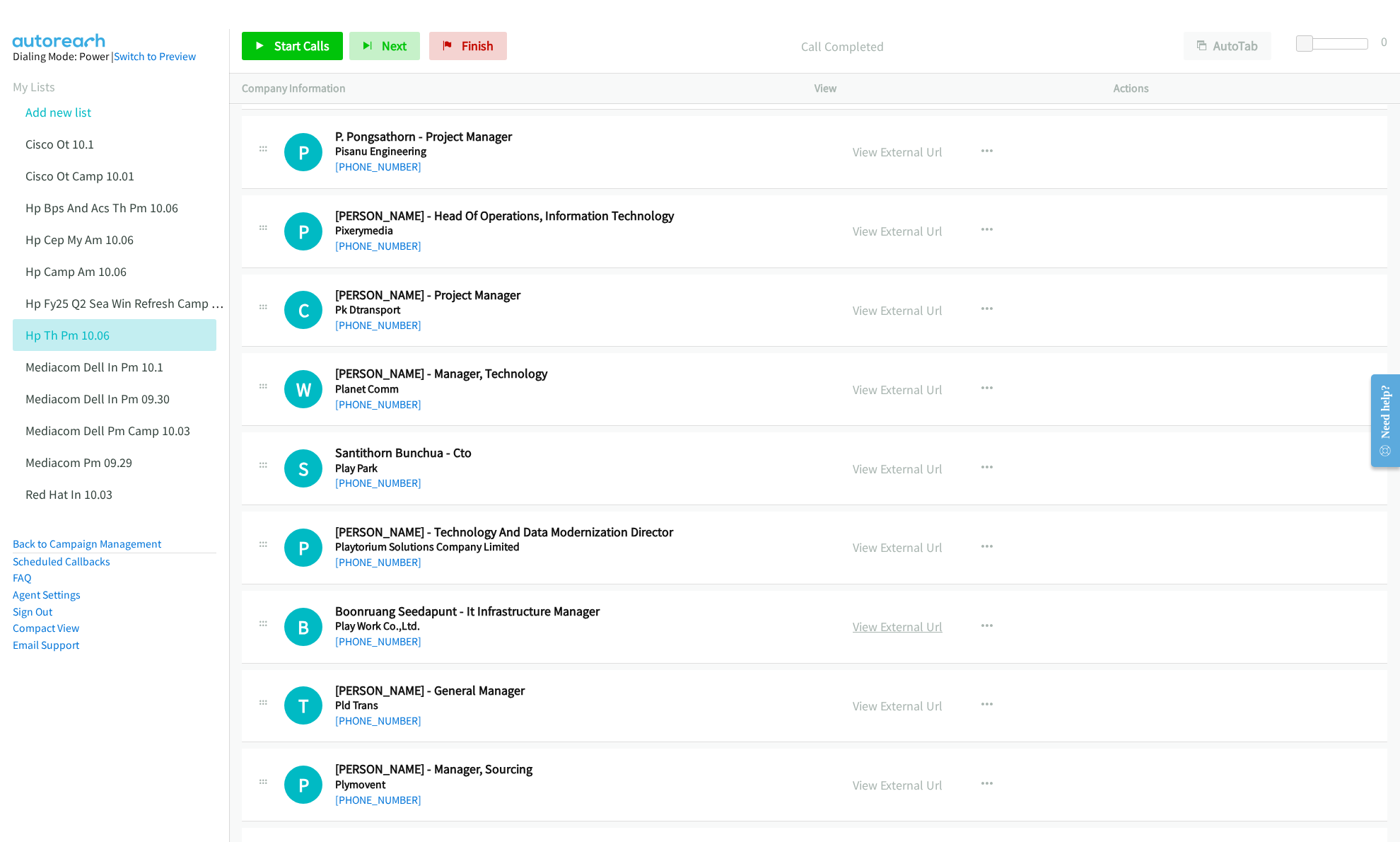
click at [903, 634] on link "View External Url" at bounding box center [898, 626] width 90 height 16
